Goal: Task Accomplishment & Management: Manage account settings

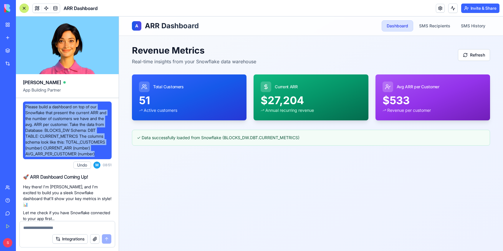
scroll to position [893, 0]
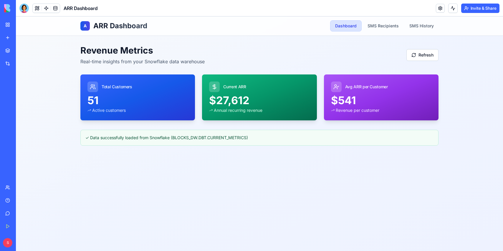
click at [212, 18] on div "A ARR Dashboard Dashboard SMS Recipients SMS History" at bounding box center [259, 26] width 358 height 19
click at [436, 10] on link at bounding box center [440, 8] width 9 height 9
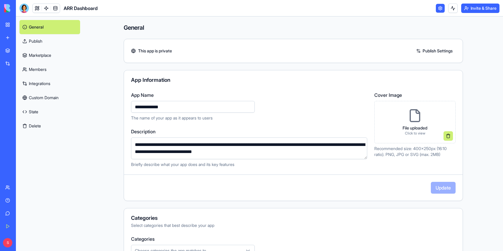
click at [48, 81] on link "Integrations" at bounding box center [49, 84] width 61 height 14
